Goal: Task Accomplishment & Management: Manage account settings

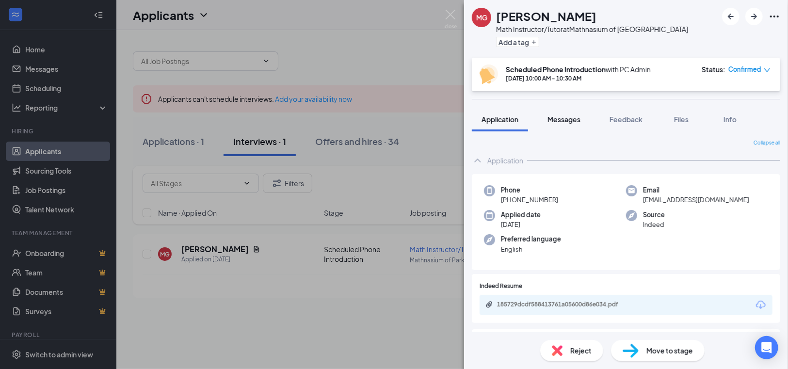
click at [567, 121] on span "Messages" at bounding box center [563, 119] width 33 height 9
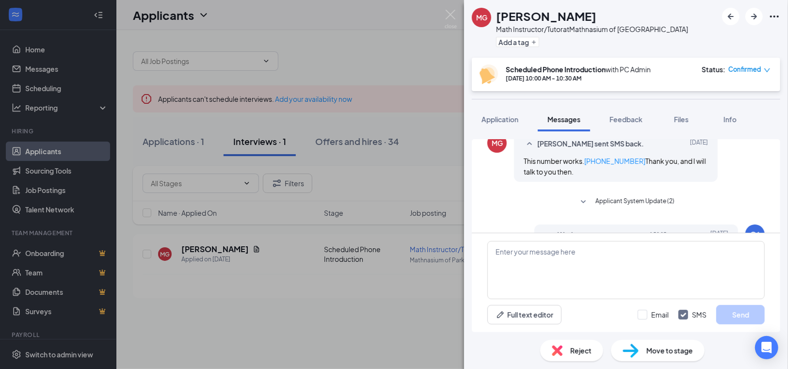
scroll to position [526, 0]
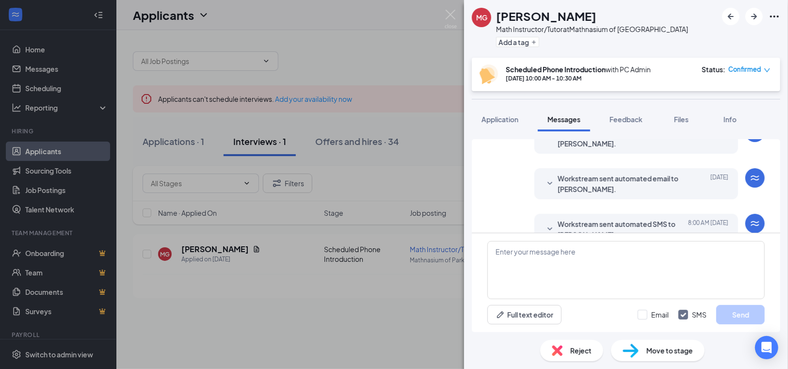
click at [578, 219] on span "Workstream sent automated SMS to [PERSON_NAME]." at bounding box center [621, 229] width 127 height 21
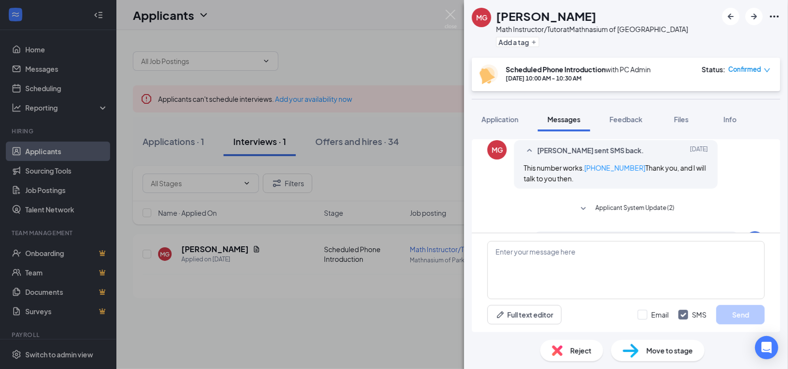
scroll to position [399, 0]
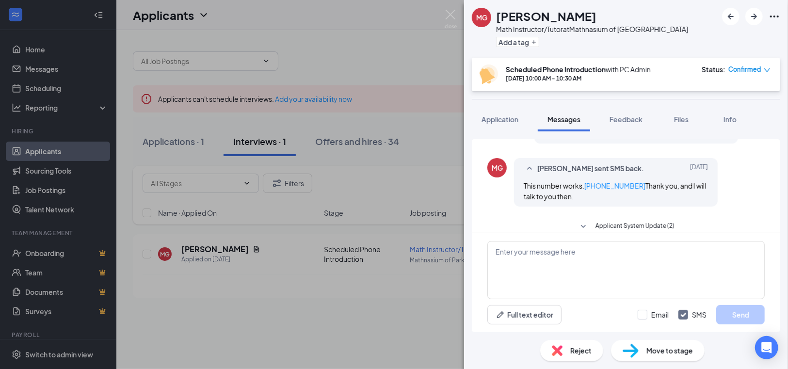
click at [645, 351] on div "Move to stage" at bounding box center [658, 350] width 94 height 21
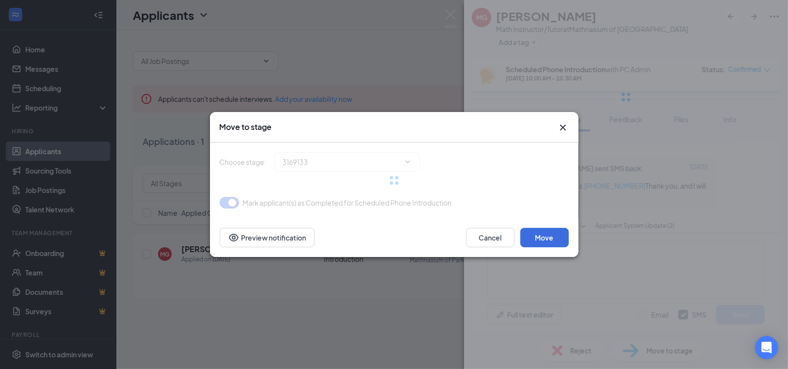
type input "Scheduled Onsite Interview (next stage)"
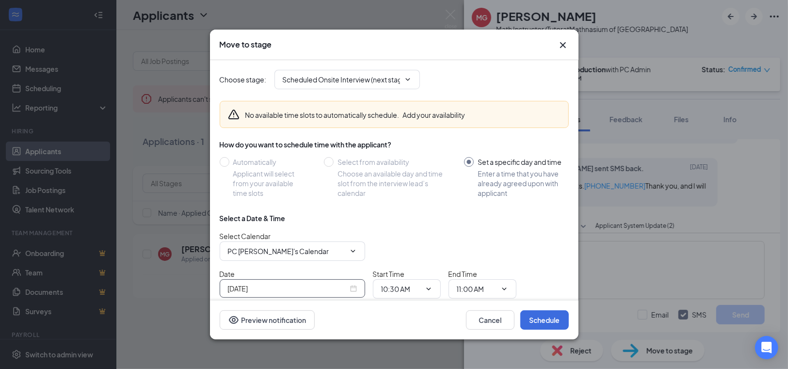
click at [354, 287] on div "[DATE]" at bounding box center [292, 288] width 129 height 11
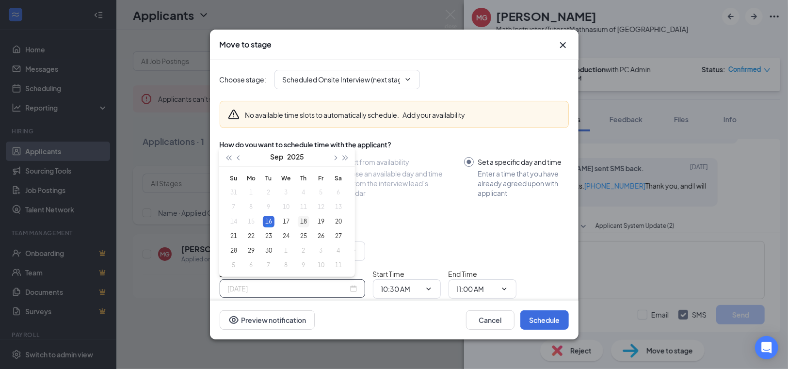
type input "[DATE]"
click at [302, 223] on div "18" at bounding box center [304, 222] width 12 height 12
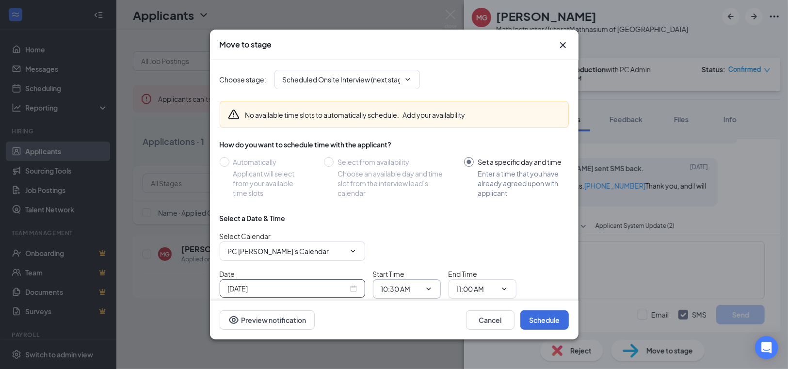
click at [428, 288] on icon "ChevronDown" at bounding box center [429, 289] width 8 height 8
click at [427, 287] on icon "ChevronDown" at bounding box center [429, 289] width 8 height 8
click at [431, 286] on icon "ChevronDown" at bounding box center [429, 289] width 8 height 8
click at [426, 252] on div "Select Calendar PC [PERSON_NAME]'s Calendar" at bounding box center [394, 246] width 349 height 30
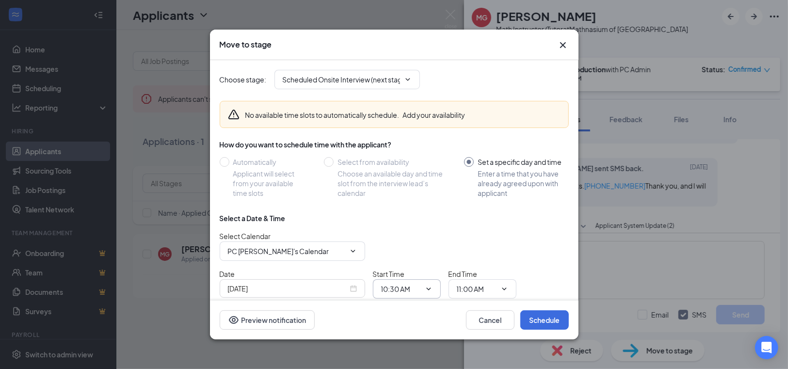
click at [427, 285] on icon "ChevronDown" at bounding box center [429, 289] width 8 height 8
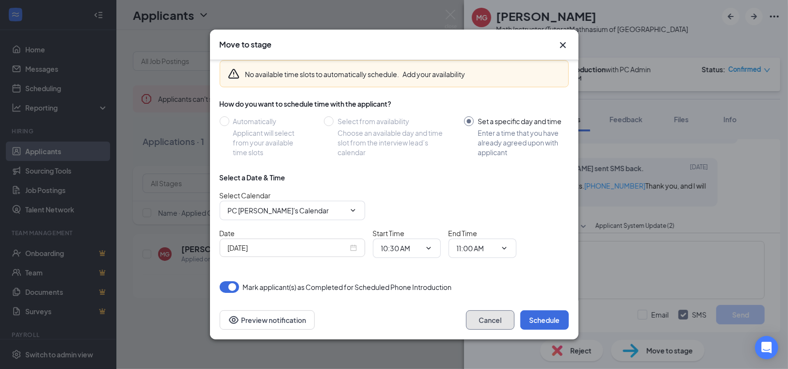
click at [497, 317] on button "Cancel" at bounding box center [490, 319] width 48 height 19
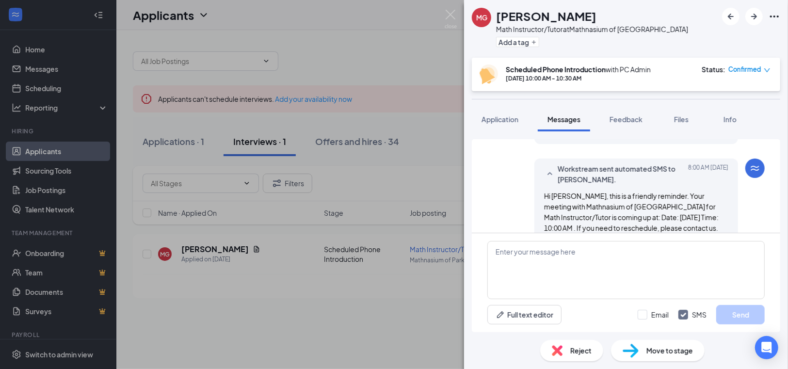
scroll to position [585, 0]
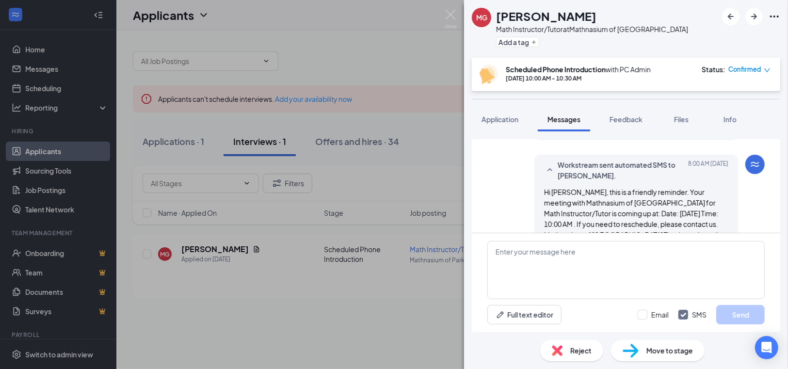
click at [658, 352] on span "Move to stage" at bounding box center [669, 350] width 47 height 11
type input "Scheduled Onsite Interview (next stage)"
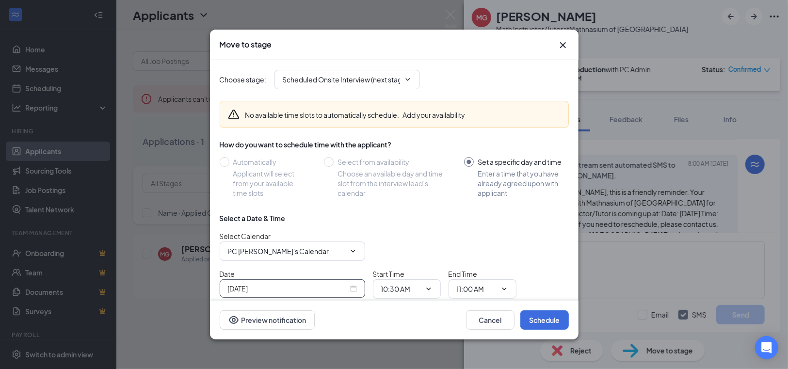
click at [351, 286] on div "[DATE]" at bounding box center [292, 288] width 129 height 11
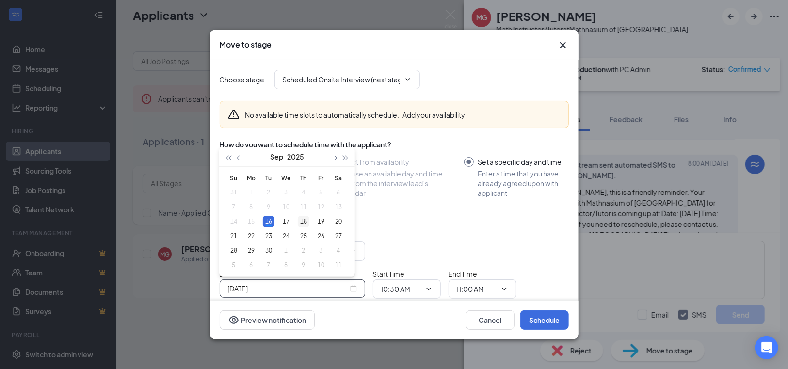
type input "[DATE]"
click at [301, 223] on div "18" at bounding box center [304, 222] width 12 height 12
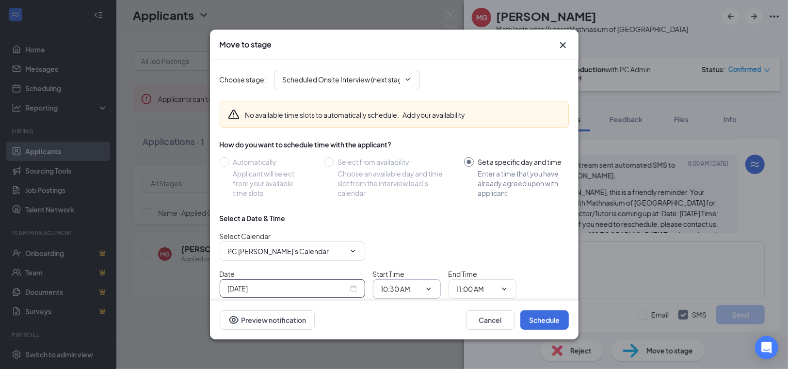
click at [429, 288] on icon "ChevronDown" at bounding box center [428, 288] width 4 height 2
click at [385, 286] on input "10:30 AM" at bounding box center [401, 289] width 40 height 11
click at [404, 145] on div "01:00 PM" at bounding box center [403, 148] width 29 height 11
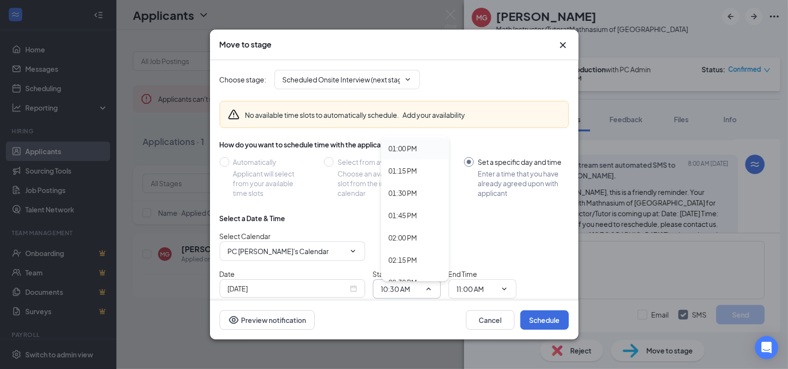
type input "01:00 PM"
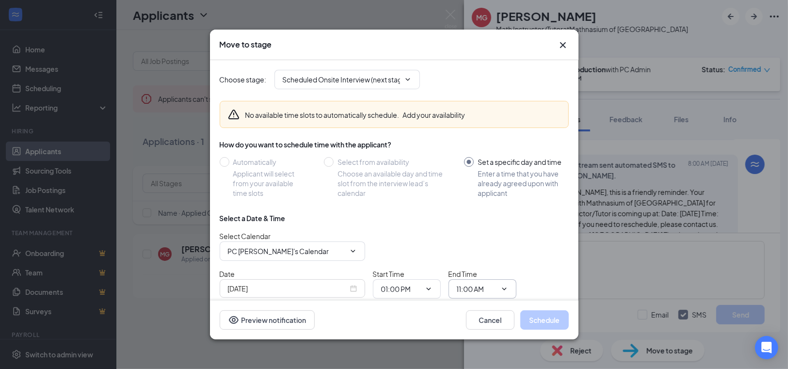
click at [502, 287] on icon "ChevronDown" at bounding box center [504, 288] width 4 height 2
click at [473, 287] on input "11:00 AM" at bounding box center [477, 289] width 40 height 11
click at [470, 186] on div "03:00 PM" at bounding box center [478, 184] width 29 height 11
type input "03:00 PM"
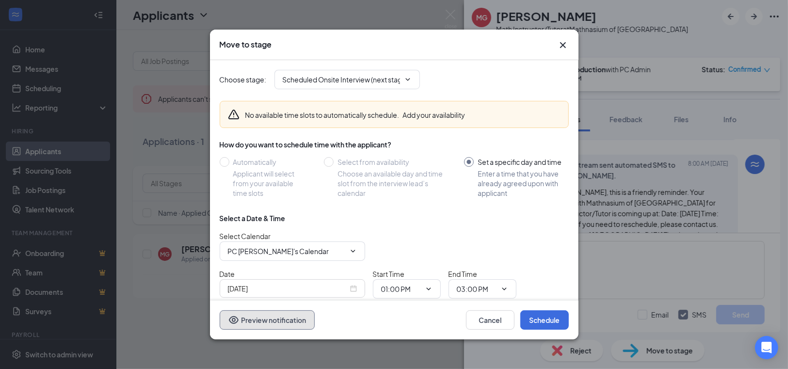
click at [303, 319] on button "Preview notification" at bounding box center [267, 319] width 95 height 19
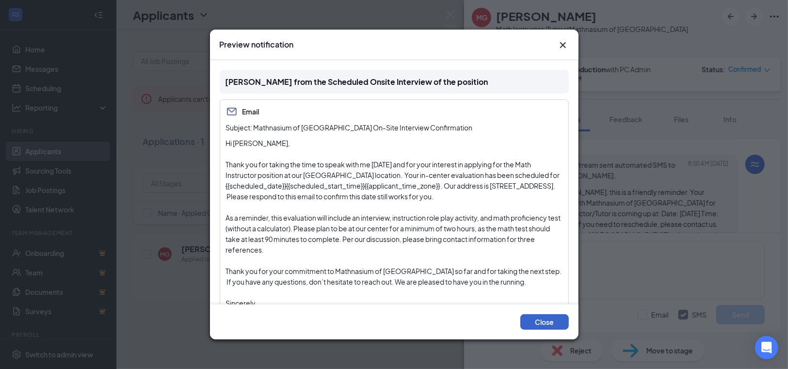
click at [537, 324] on button "Close" at bounding box center [544, 322] width 48 height 16
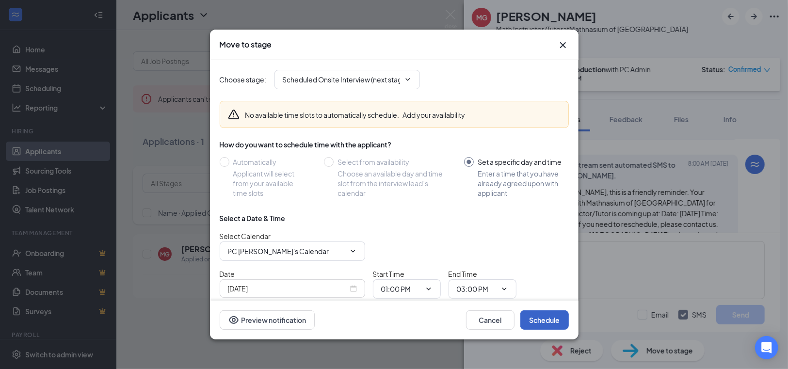
click at [537, 324] on button "Schedule" at bounding box center [544, 319] width 48 height 19
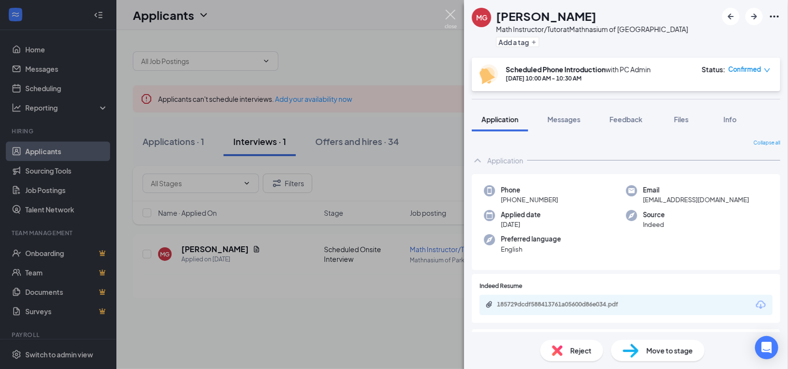
click at [453, 16] on img at bounding box center [451, 19] width 12 height 19
